Goal: Task Accomplishment & Management: Manage account settings

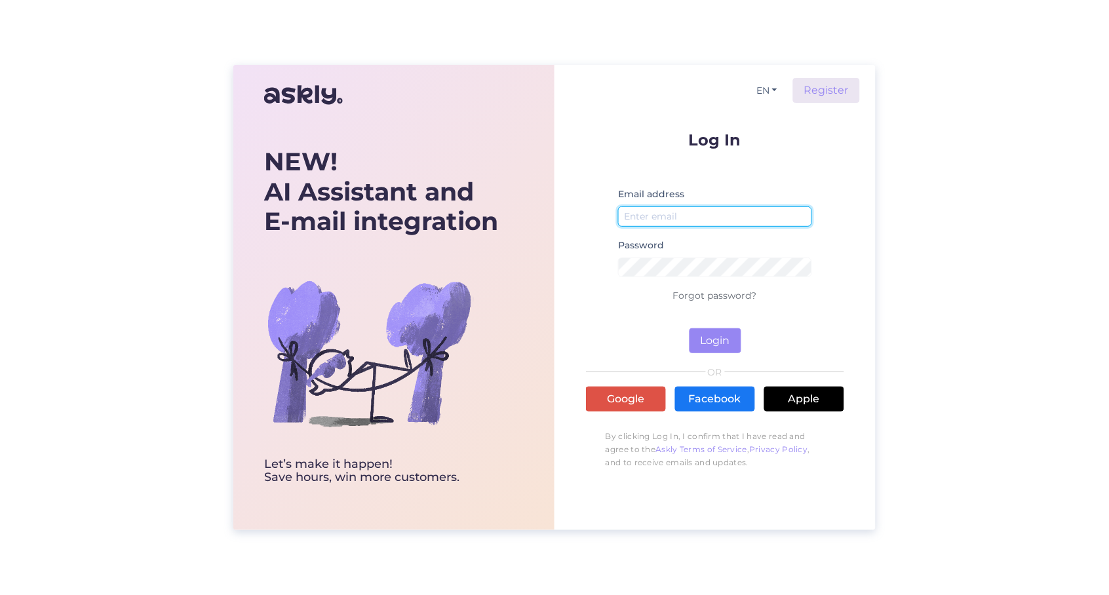
type input "[PERSON_NAME][EMAIL_ADDRESS][DOMAIN_NAME]"
click at [710, 338] on button "Login" at bounding box center [716, 341] width 52 height 25
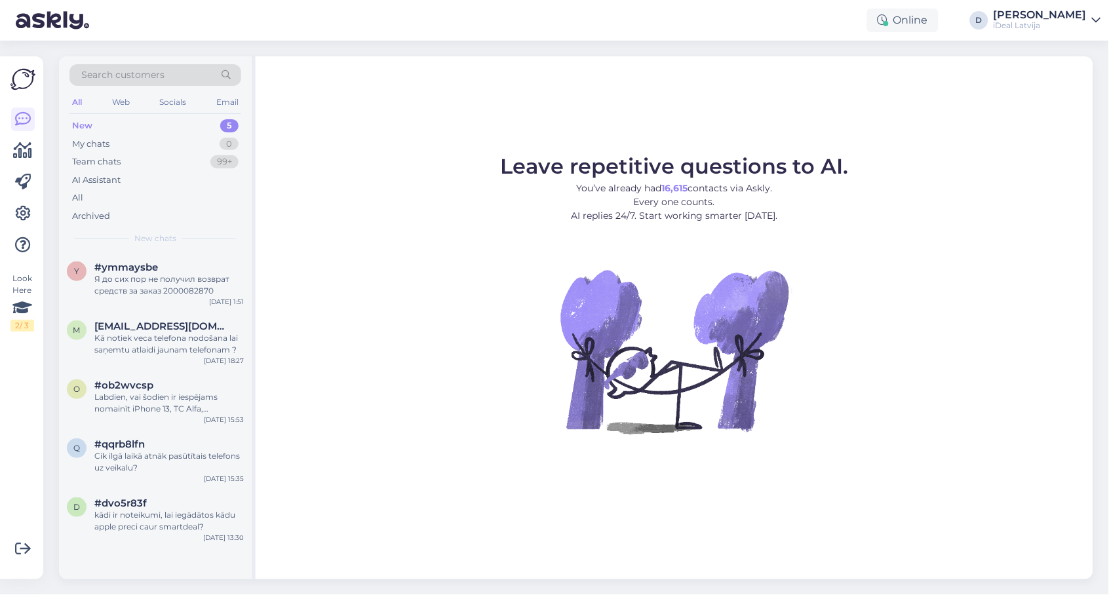
click at [75, 98] on div "All" at bounding box center [77, 102] width 15 height 17
click at [23, 206] on icon at bounding box center [23, 214] width 16 height 16
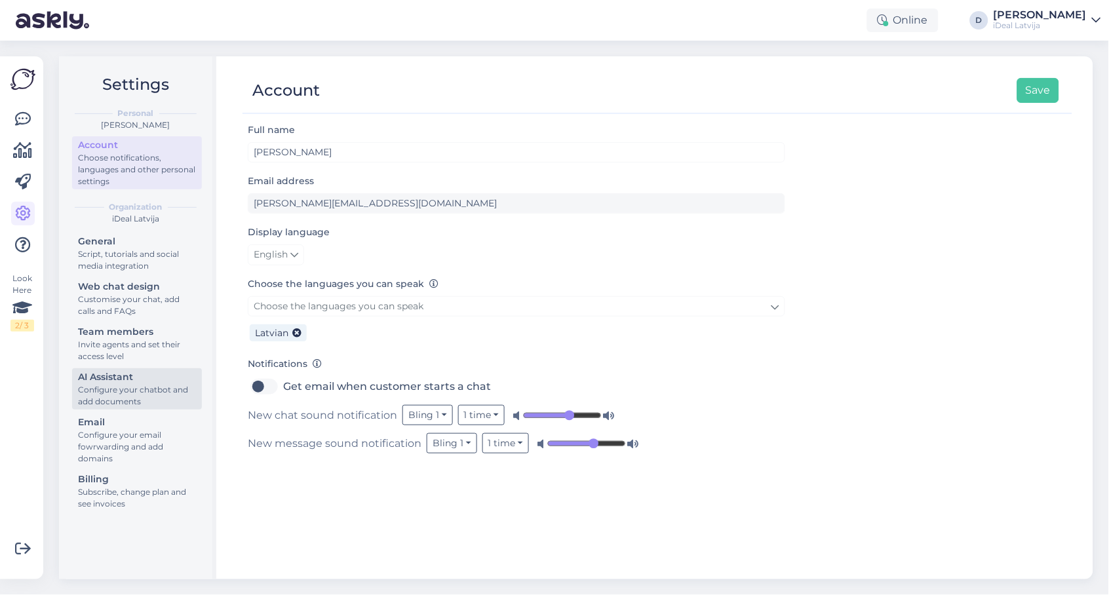
click at [153, 384] on div "Configure your chatbot and add documents" at bounding box center [137, 396] width 118 height 24
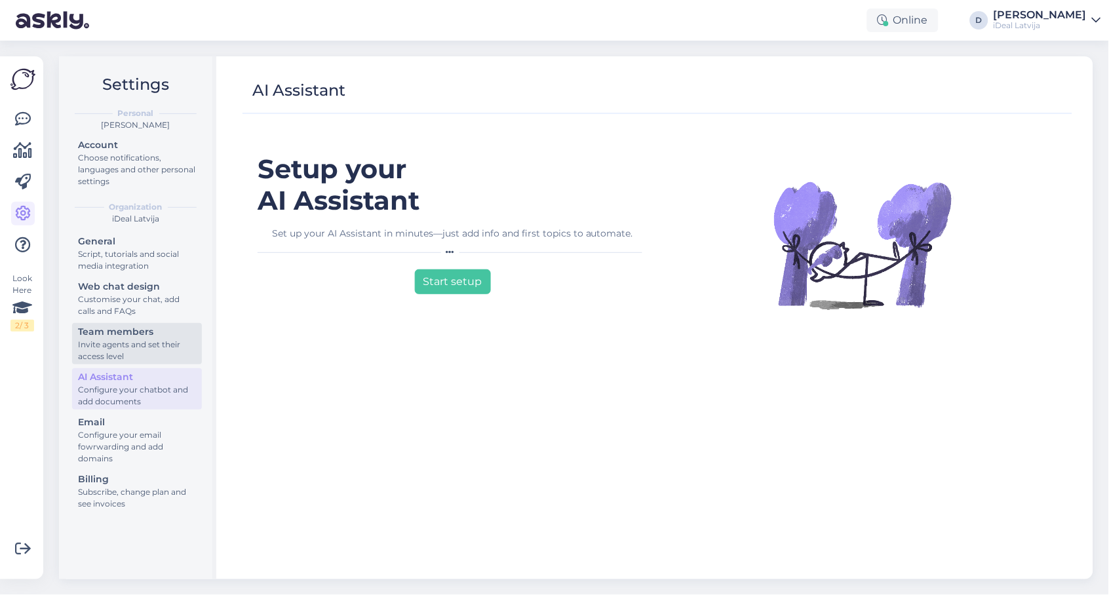
click at [153, 339] on div "Invite agents and set their access level" at bounding box center [137, 351] width 118 height 24
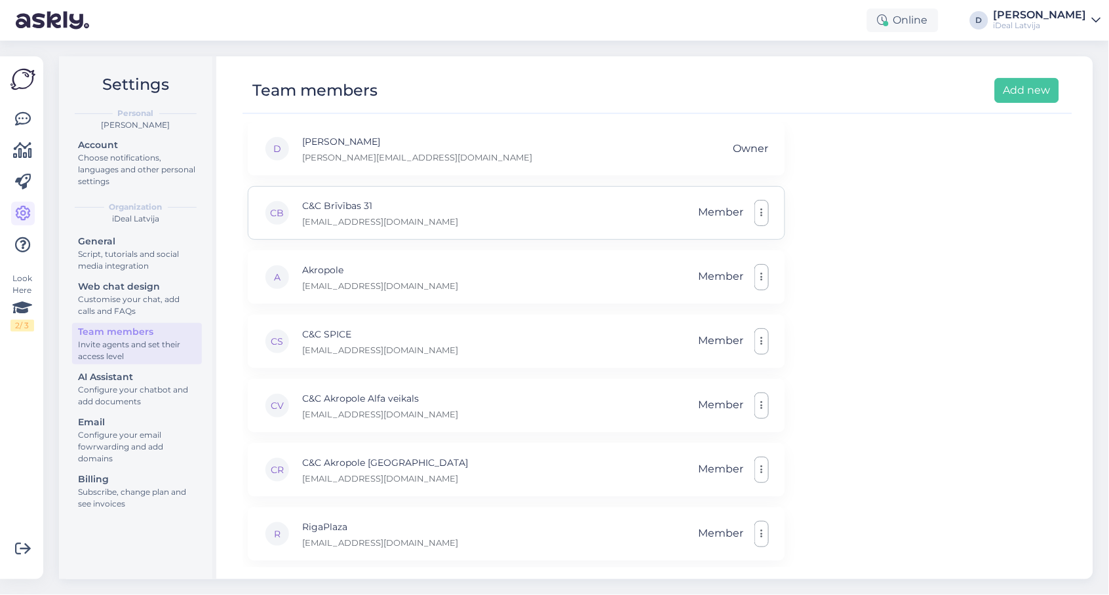
click at [764, 211] on button "button" at bounding box center [762, 213] width 14 height 26
click at [698, 277] on link "Remove" at bounding box center [704, 276] width 131 height 33
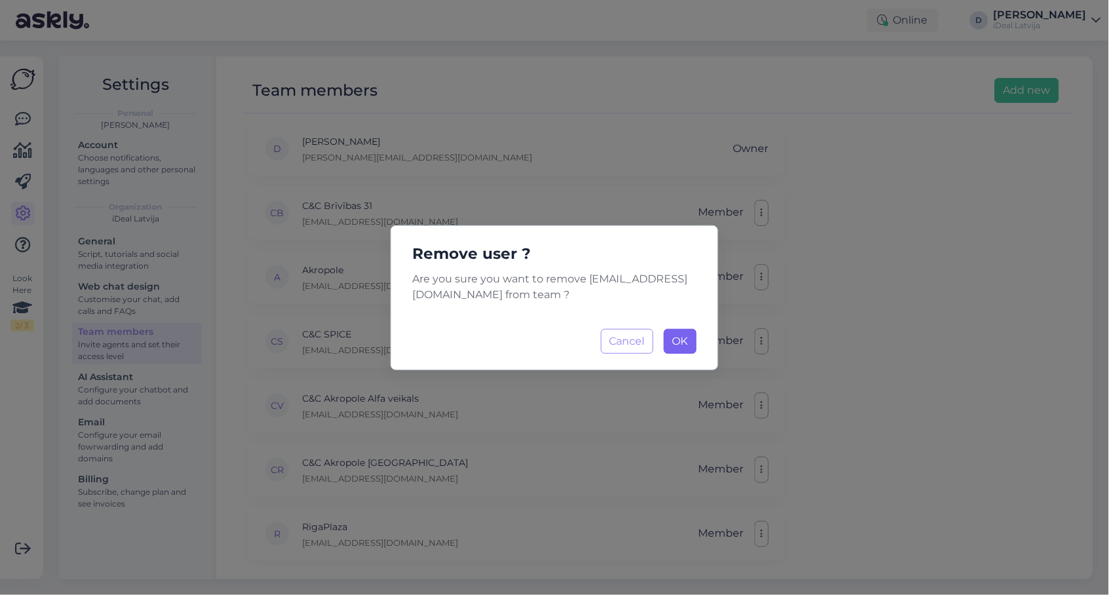
click at [679, 337] on span "OK" at bounding box center [681, 341] width 16 height 12
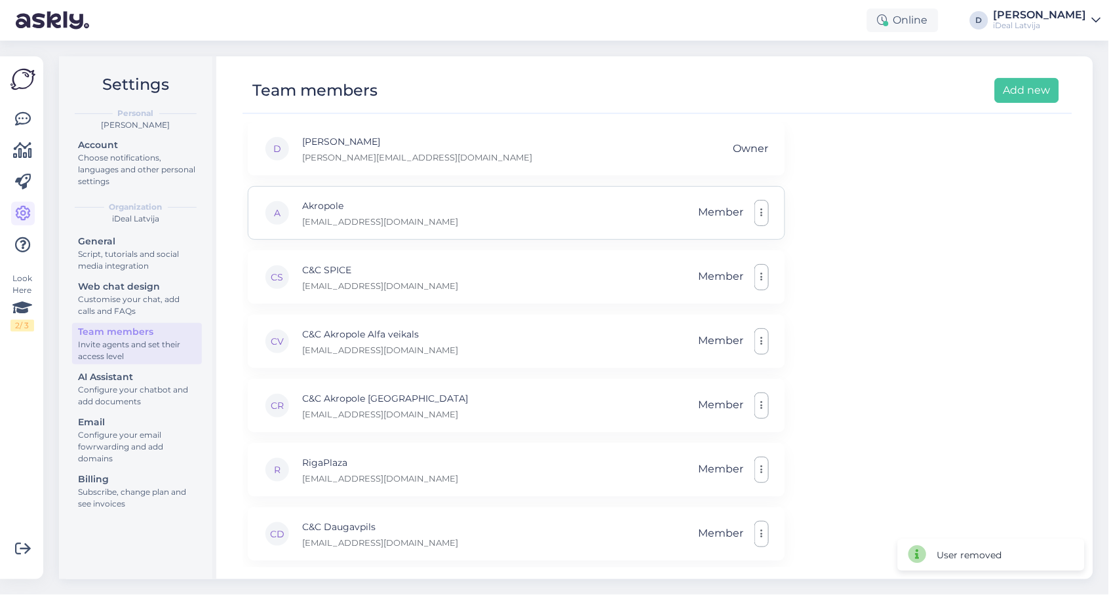
click at [764, 211] on button "button" at bounding box center [762, 213] width 14 height 26
click at [737, 282] on link "Remove" at bounding box center [704, 276] width 131 height 33
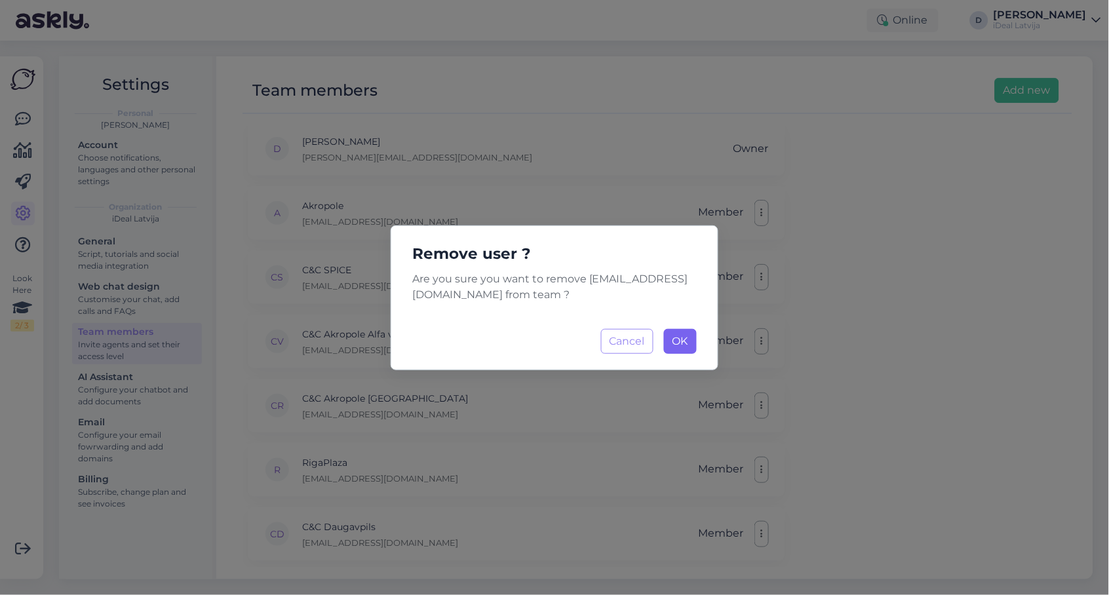
click at [683, 346] on span "OK" at bounding box center [681, 341] width 16 height 12
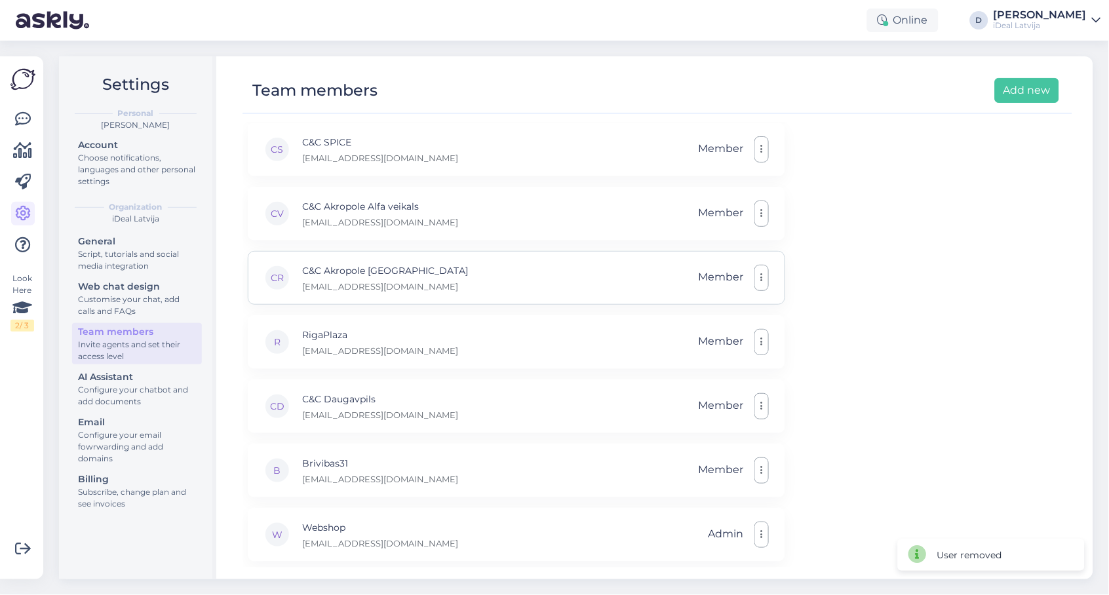
scroll to position [63, 0]
click at [1034, 317] on div "D Dana [EMAIL_ADDRESS][DOMAIN_NAME] Owner CS C&C SPICE [EMAIL_ADDRESS][DOMAIN_N…" at bounding box center [658, 345] width 830 height 446
click at [22, 73] on img at bounding box center [22, 79] width 25 height 25
click at [19, 123] on icon at bounding box center [23, 119] width 16 height 16
